Goal: Information Seeking & Learning: Learn about a topic

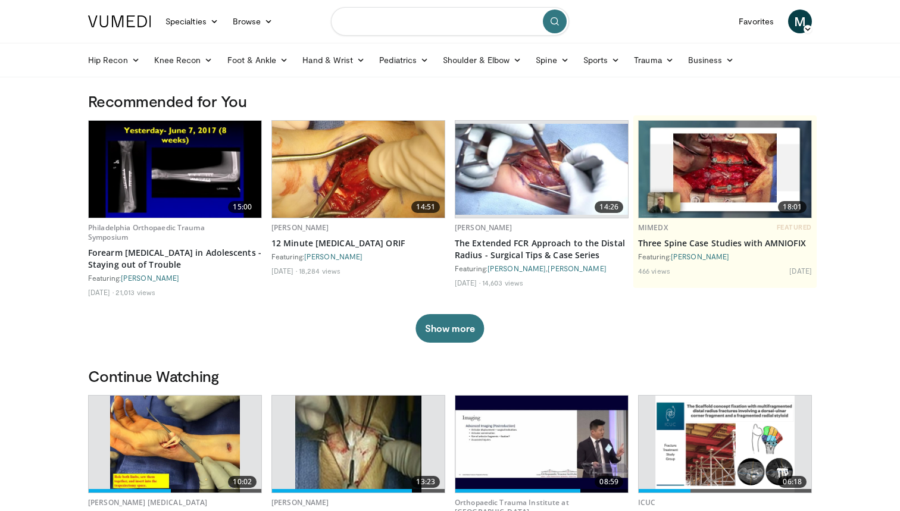
click at [394, 27] on input "Search topics, interventions" at bounding box center [450, 21] width 238 height 29
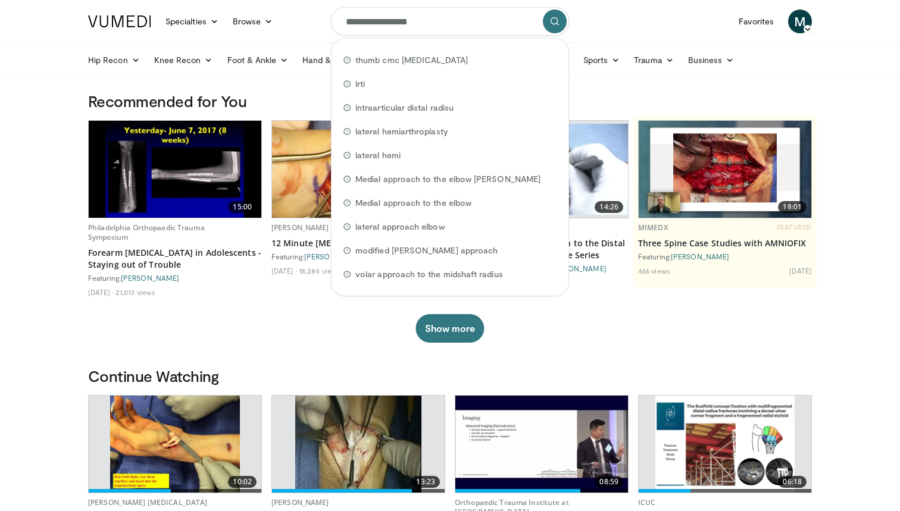
type input "**********"
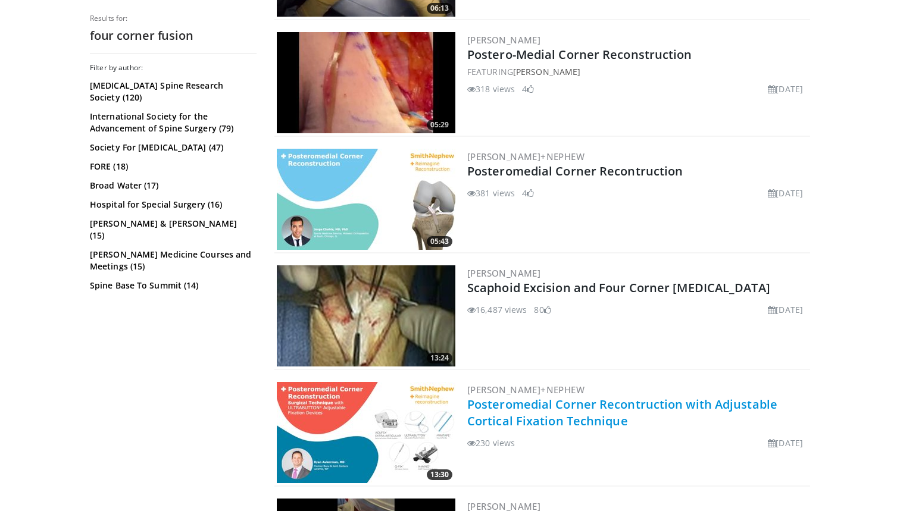
scroll to position [570, 0]
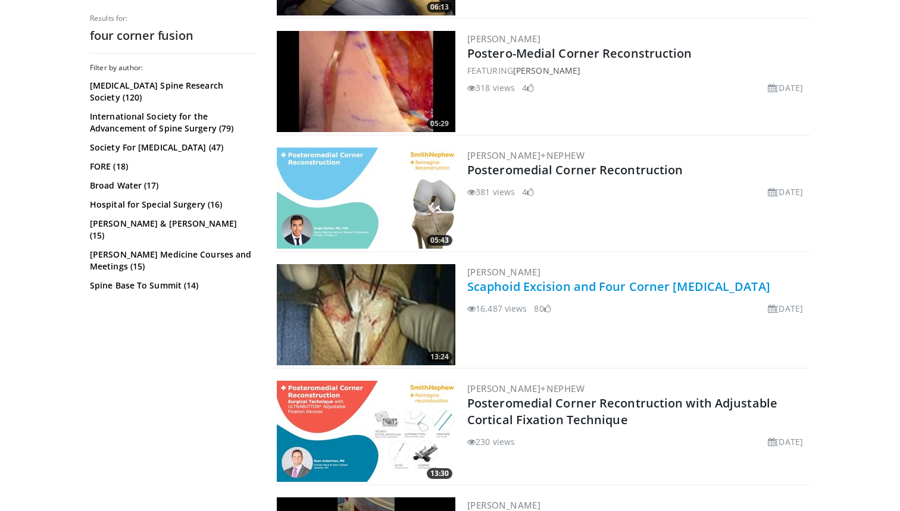
click at [616, 286] on link "Scaphoid Excision and Four Corner [MEDICAL_DATA]" at bounding box center [618, 287] width 303 height 16
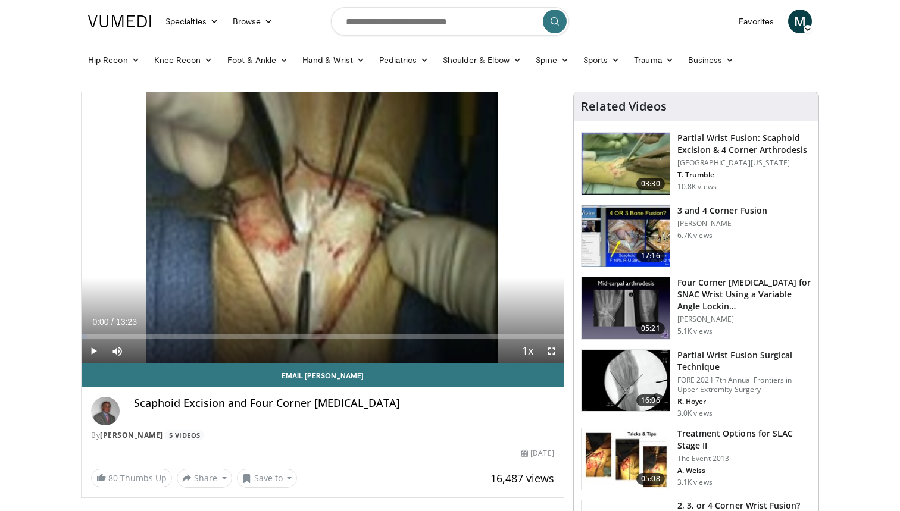
click at [92, 348] on span "Video Player" at bounding box center [94, 351] width 24 height 24
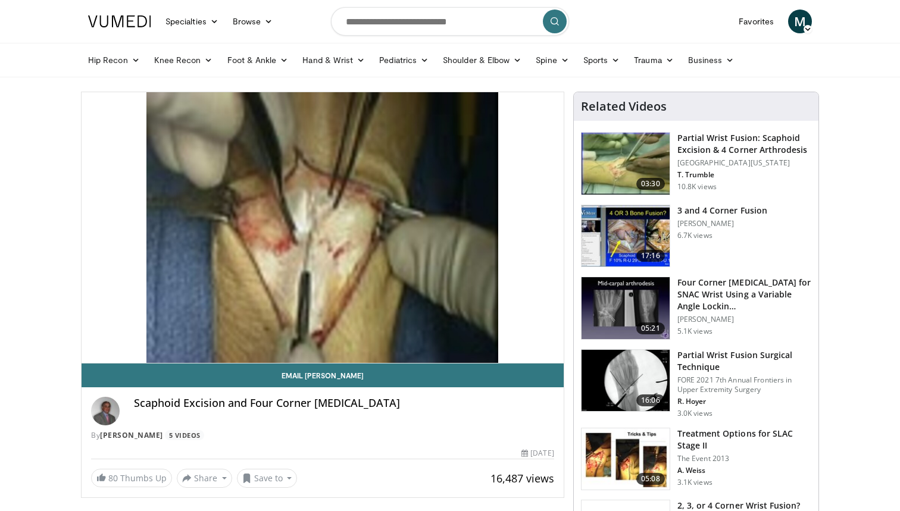
click at [97, 338] on div "10 seconds Tap to unmute" at bounding box center [323, 227] width 482 height 271
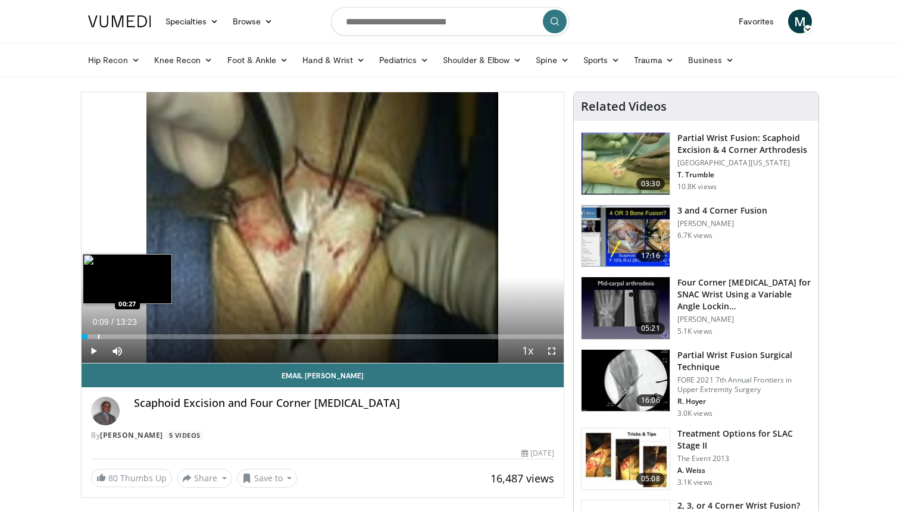
click at [99, 336] on div "Progress Bar" at bounding box center [98, 337] width 1 height 5
click at [89, 336] on div "Progress Bar" at bounding box center [89, 337] width 1 height 5
click at [92, 336] on div "Progress Bar" at bounding box center [92, 337] width 1 height 5
click at [93, 348] on span "Video Player" at bounding box center [94, 351] width 24 height 24
click at [89, 338] on div "Progress Bar" at bounding box center [89, 337] width 1 height 5
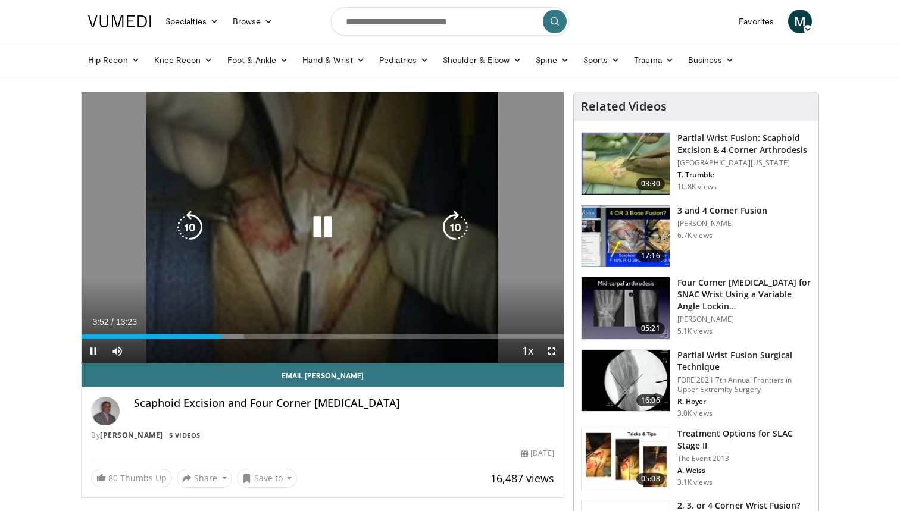
click at [314, 225] on icon "Video Player" at bounding box center [322, 227] width 33 height 33
click at [315, 226] on icon "Video Player" at bounding box center [322, 227] width 33 height 33
click at [318, 229] on icon "Video Player" at bounding box center [322, 227] width 33 height 33
click at [319, 227] on icon "Video Player" at bounding box center [322, 227] width 33 height 33
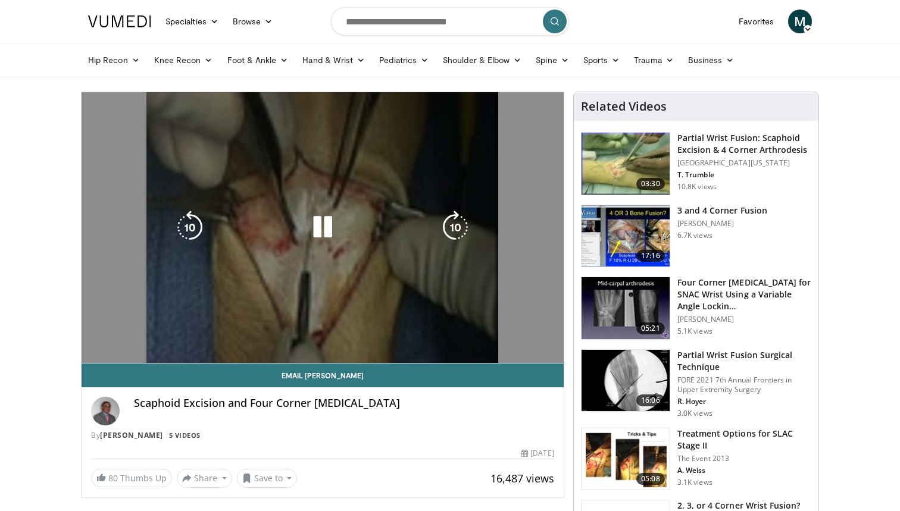
click at [343, 279] on div "10 seconds Tap to unmute" at bounding box center [323, 227] width 482 height 271
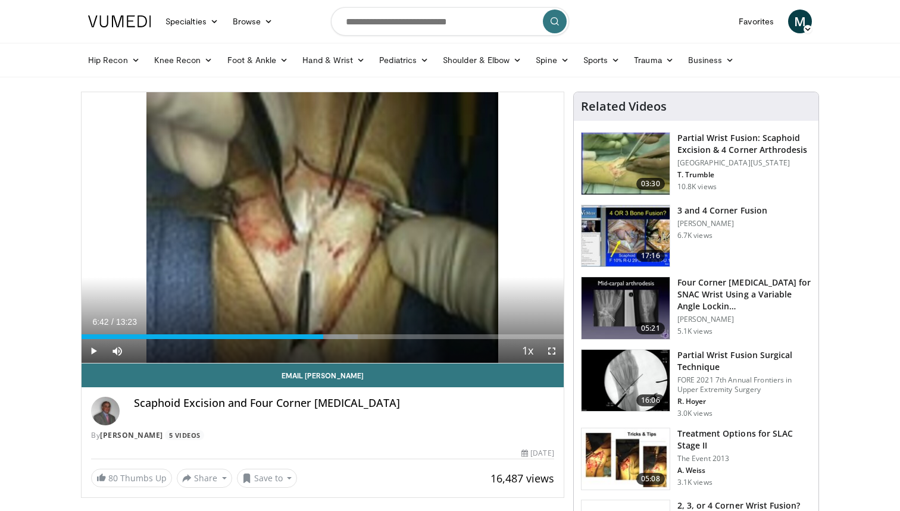
click at [343, 279] on div "10 seconds Tap to unmute" at bounding box center [323, 227] width 482 height 271
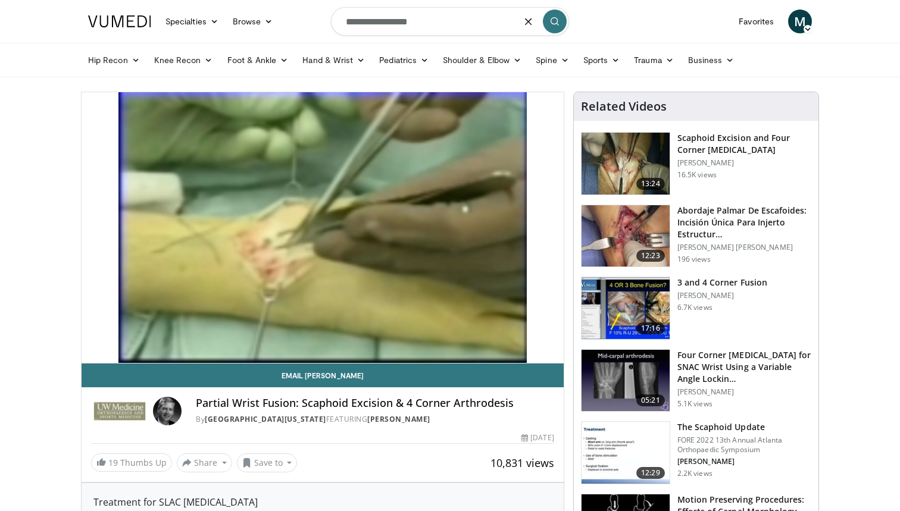
type input "**********"
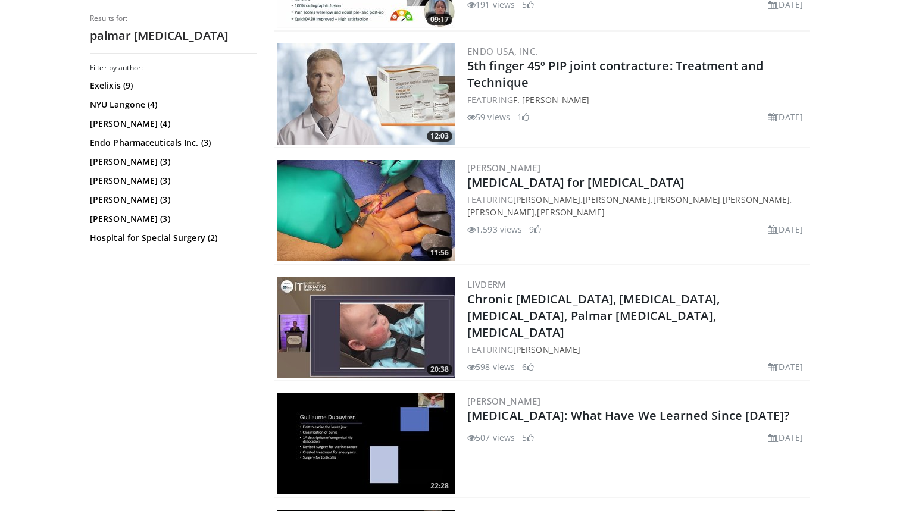
scroll to position [587, 0]
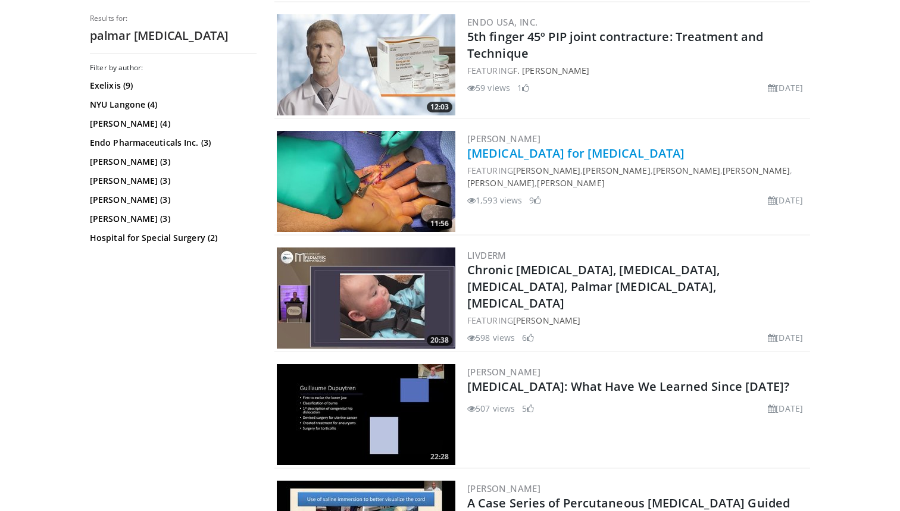
click at [601, 157] on link "[MEDICAL_DATA] for [MEDICAL_DATA]" at bounding box center [575, 153] width 217 height 16
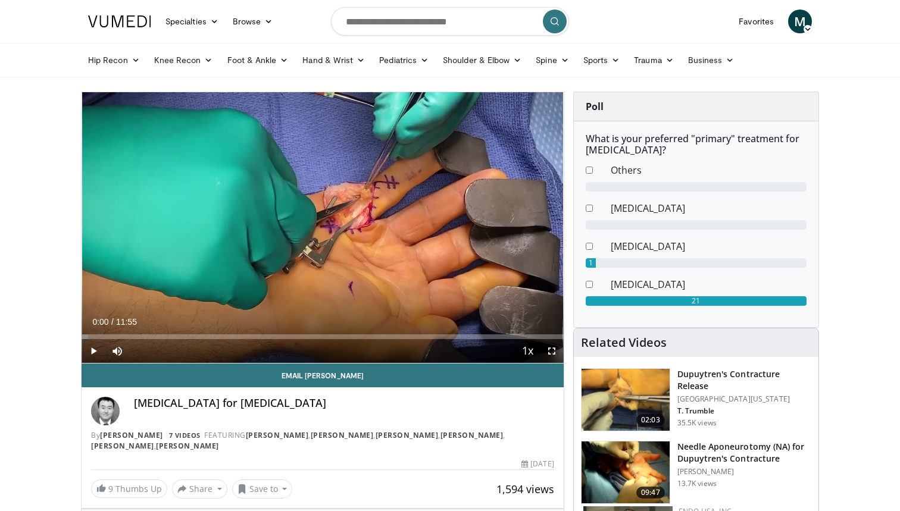
click at [95, 352] on span "Video Player" at bounding box center [94, 351] width 24 height 24
click at [134, 337] on div "Progress Bar" at bounding box center [134, 337] width 1 height 5
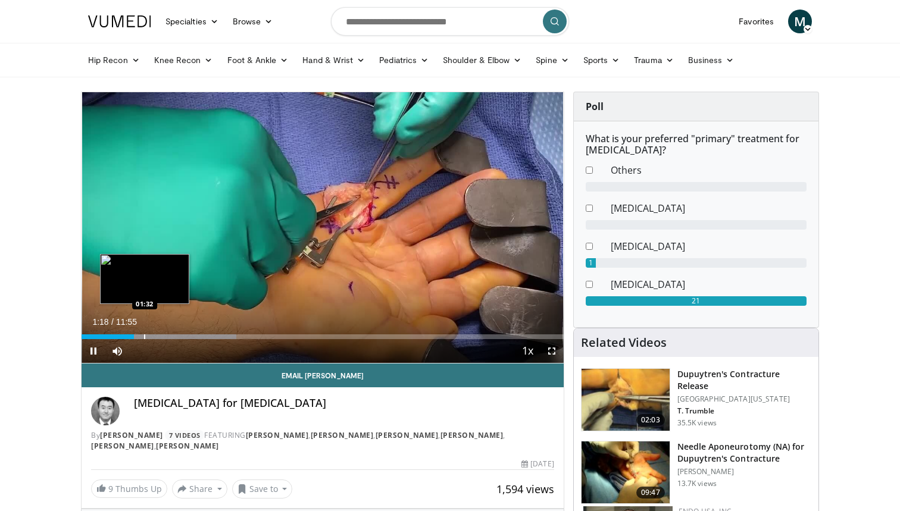
click at [145, 337] on div "Progress Bar" at bounding box center [144, 337] width 1 height 5
click at [176, 337] on div "Progress Bar" at bounding box center [175, 337] width 1 height 5
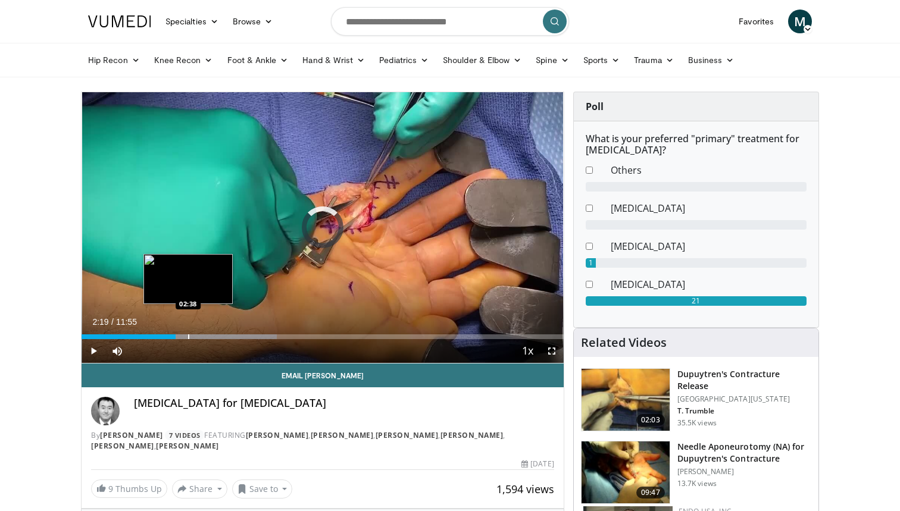
click at [188, 337] on div "Progress Bar" at bounding box center [188, 337] width 1 height 5
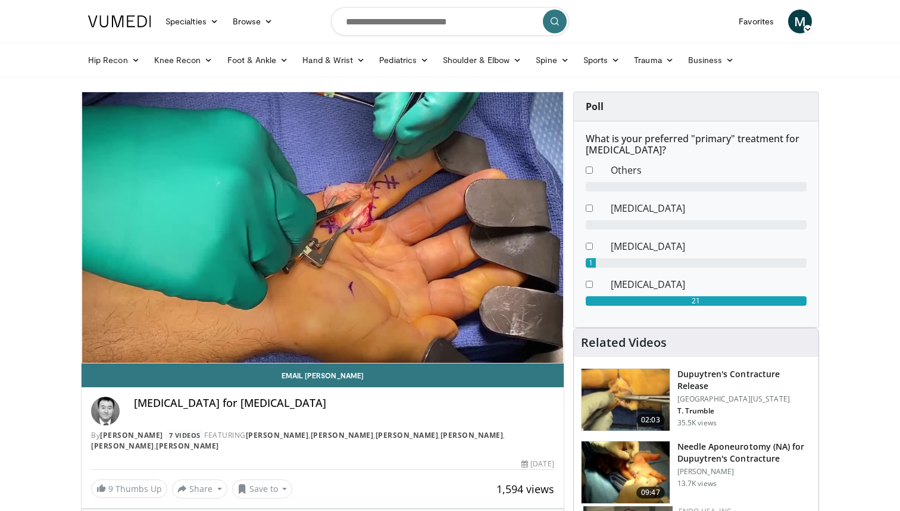
click at [246, 339] on div "10 seconds Tap to unmute" at bounding box center [323, 227] width 482 height 271
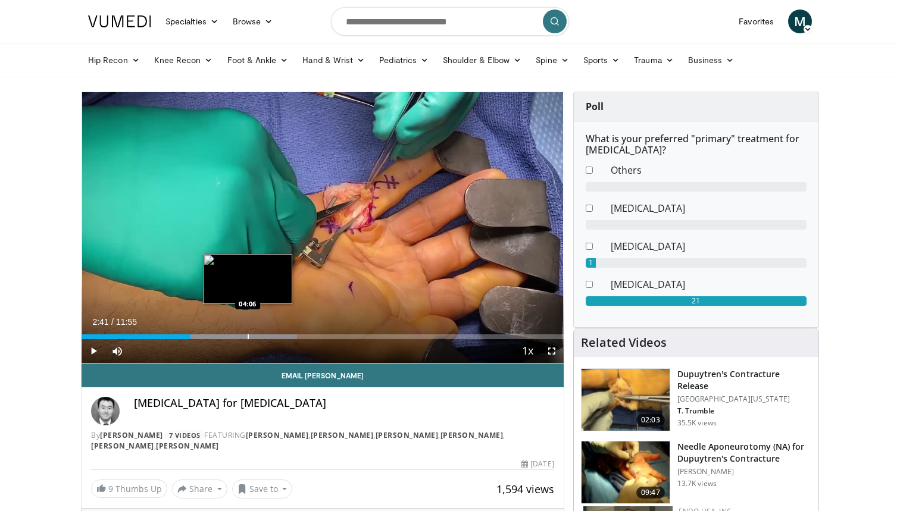
click at [248, 338] on div "Progress Bar" at bounding box center [248, 337] width 1 height 5
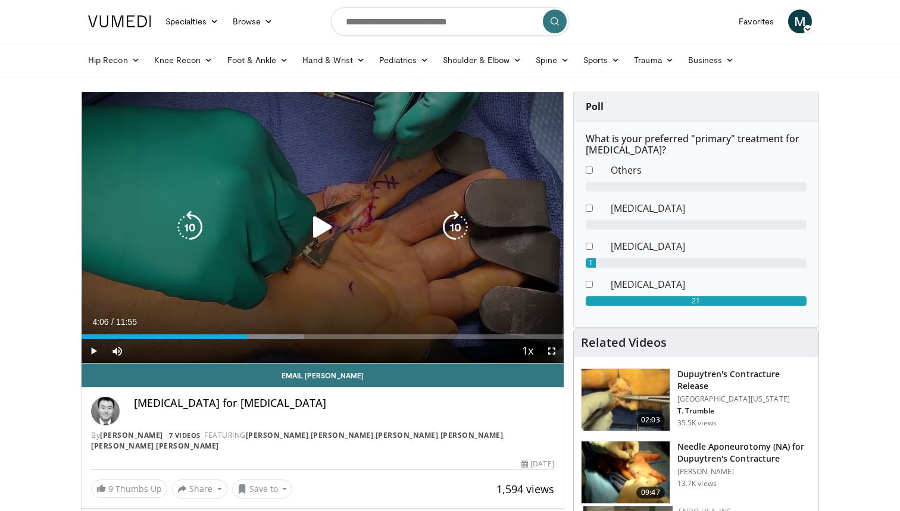
click at [407, 276] on div "10 seconds Tap to unmute" at bounding box center [323, 227] width 482 height 271
click at [317, 226] on icon "Video Player" at bounding box center [322, 227] width 33 height 33
